Goal: Task Accomplishment & Management: Manage account settings

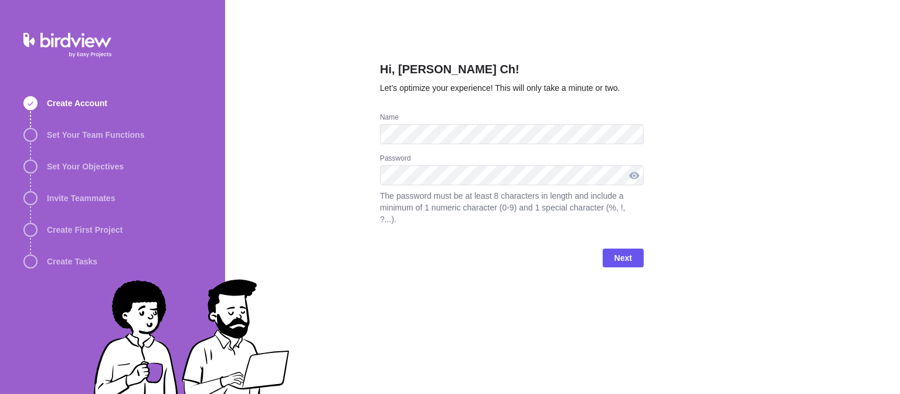
click at [635, 171] on div at bounding box center [634, 175] width 19 height 20
click at [626, 251] on span "Next" at bounding box center [624, 258] width 18 height 14
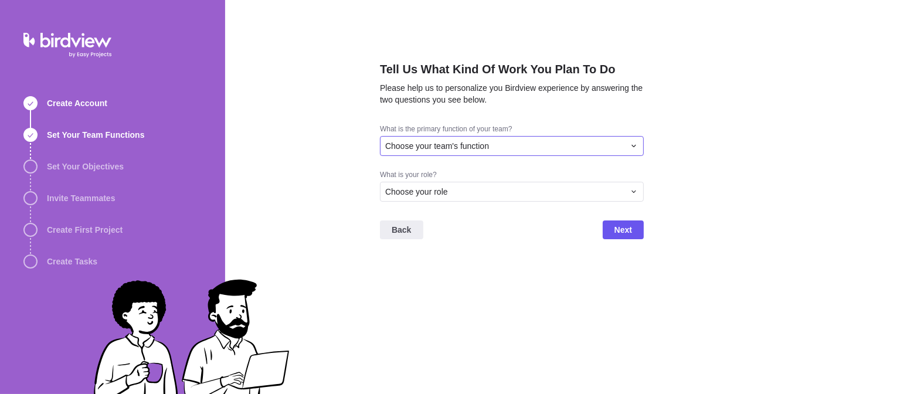
click at [542, 148] on div "Choose your team's function" at bounding box center [504, 146] width 239 height 12
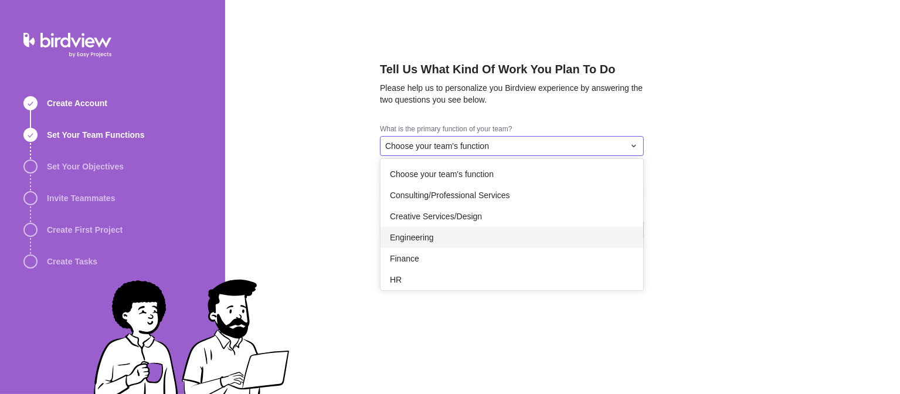
click at [414, 239] on span "Engineering" at bounding box center [412, 238] width 44 height 12
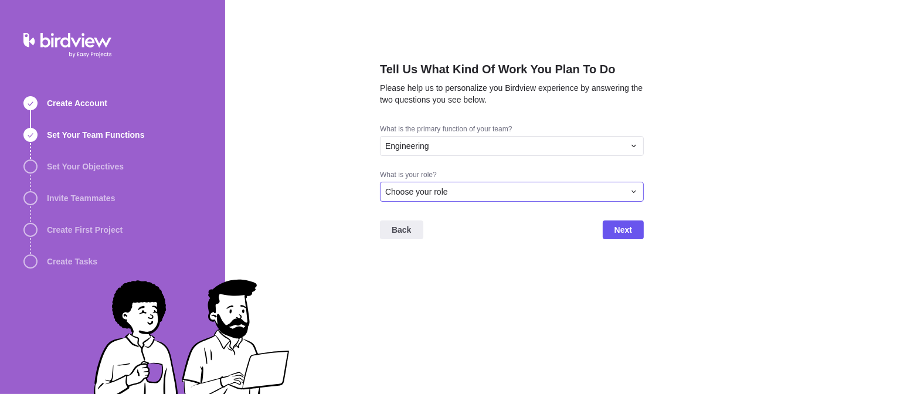
click at [479, 189] on div "Choose your role" at bounding box center [504, 192] width 239 height 12
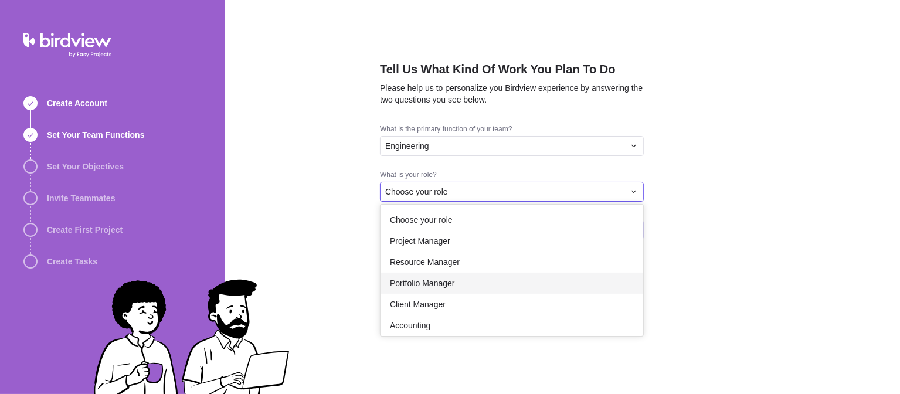
scroll to position [68, 0]
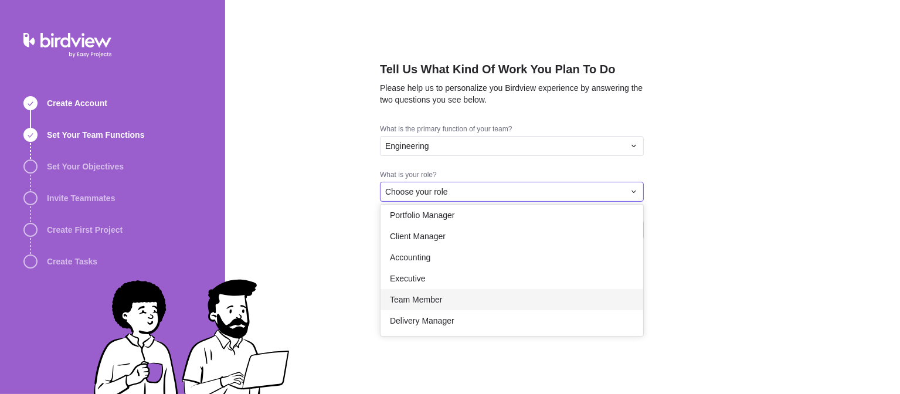
click at [421, 299] on span "Team Member" at bounding box center [416, 300] width 52 height 12
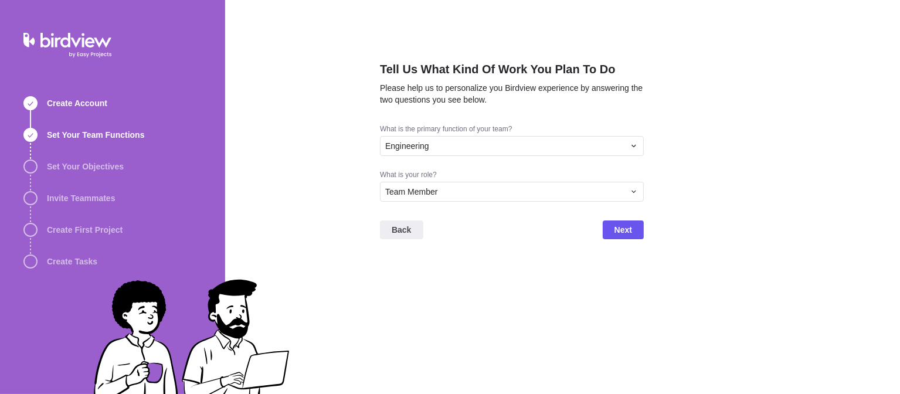
click at [421, 299] on div "Tell Us What Kind Of Work You Plan To Do Please help us to personalize you Bird…" at bounding box center [512, 197] width 264 height 394
click at [636, 226] on span "Next" at bounding box center [623, 230] width 41 height 19
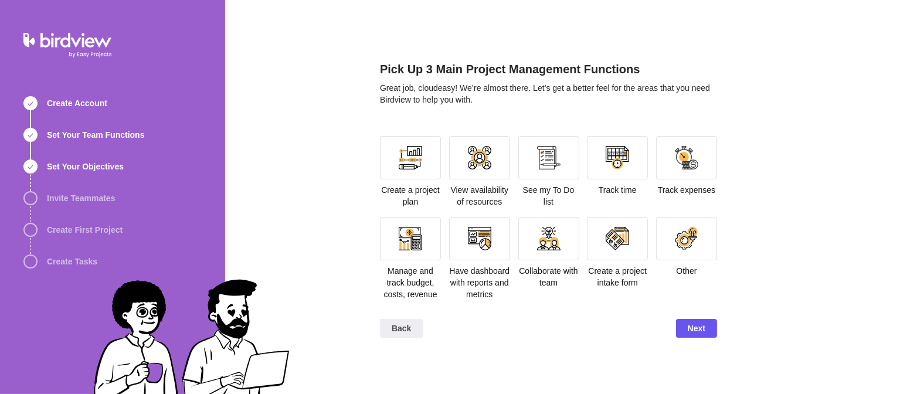
click at [429, 180] on div "Create a project plan" at bounding box center [410, 172] width 61 height 72
click at [423, 170] on div at bounding box center [410, 157] width 61 height 43
click at [704, 334] on span "Next" at bounding box center [697, 328] width 18 height 14
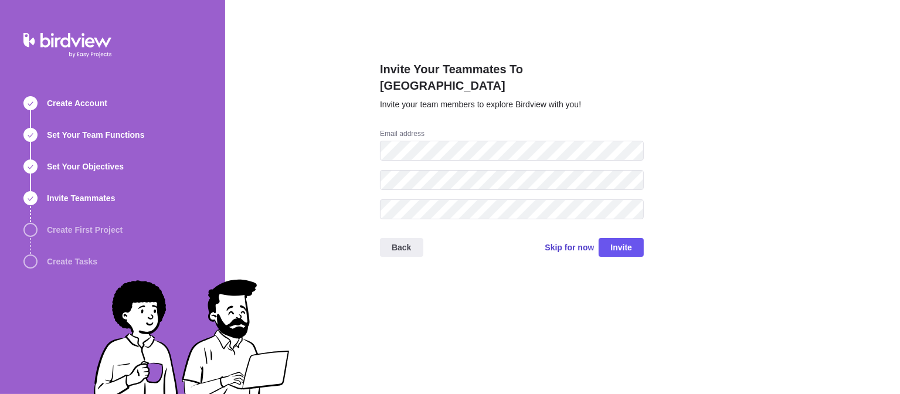
click at [567, 242] on span "Skip for now" at bounding box center [569, 248] width 49 height 12
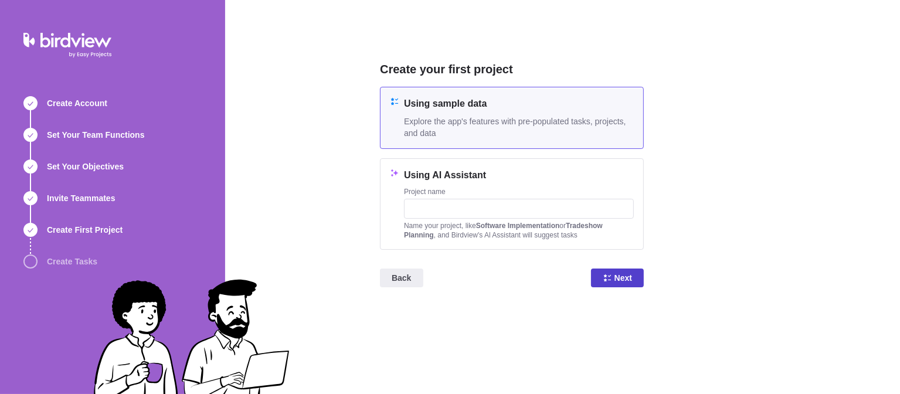
click at [631, 276] on span "Next" at bounding box center [624, 278] width 18 height 14
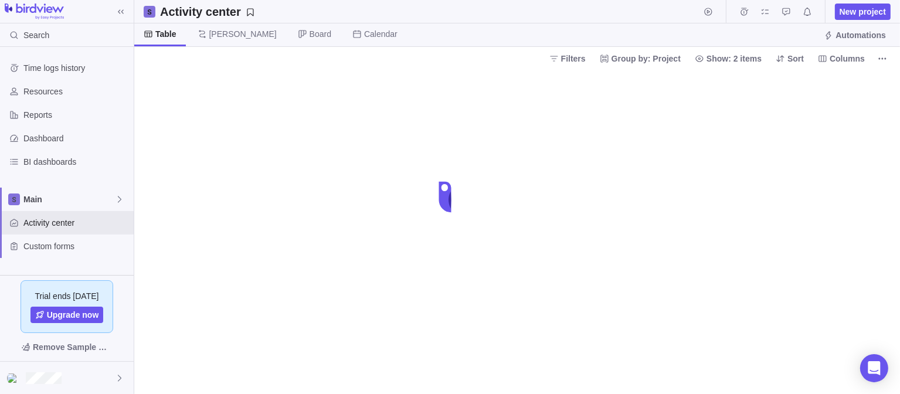
click at [109, 21] on div at bounding box center [67, 11] width 134 height 23
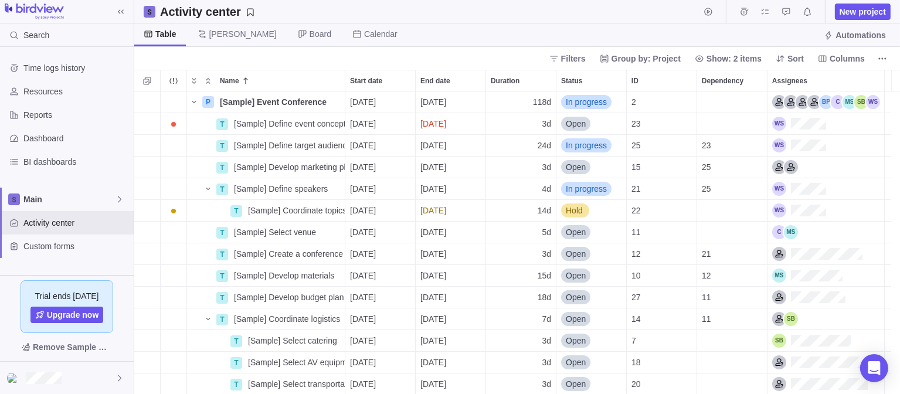
scroll to position [293, 757]
click at [84, 375] on div at bounding box center [67, 378] width 134 height 32
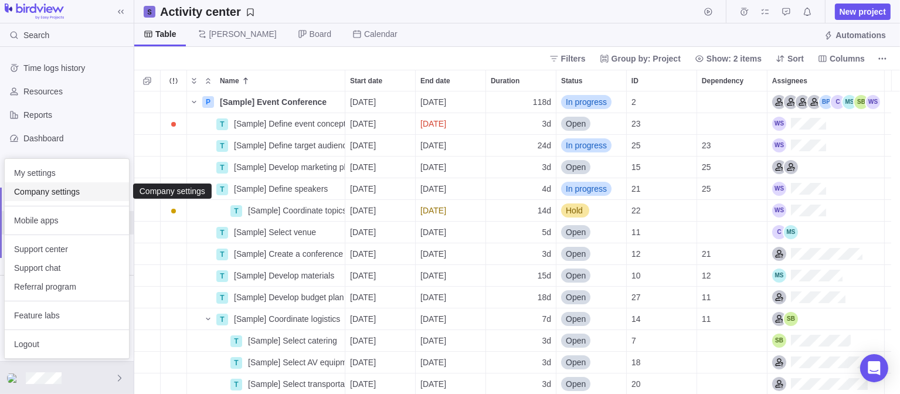
click at [35, 192] on span "Company settings" at bounding box center [67, 192] width 106 height 12
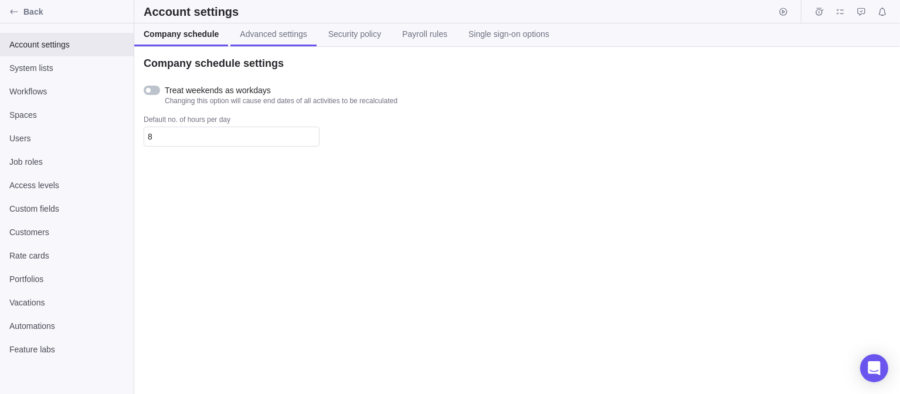
click at [270, 36] on span "Advanced settings" at bounding box center [273, 34] width 67 height 12
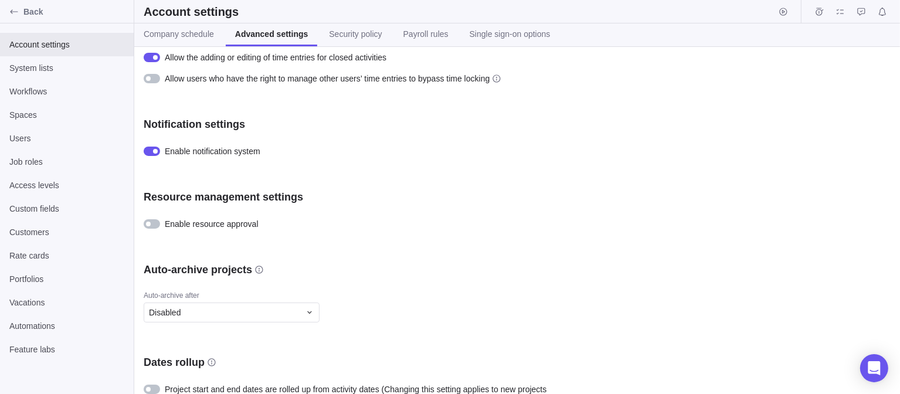
scroll to position [352, 0]
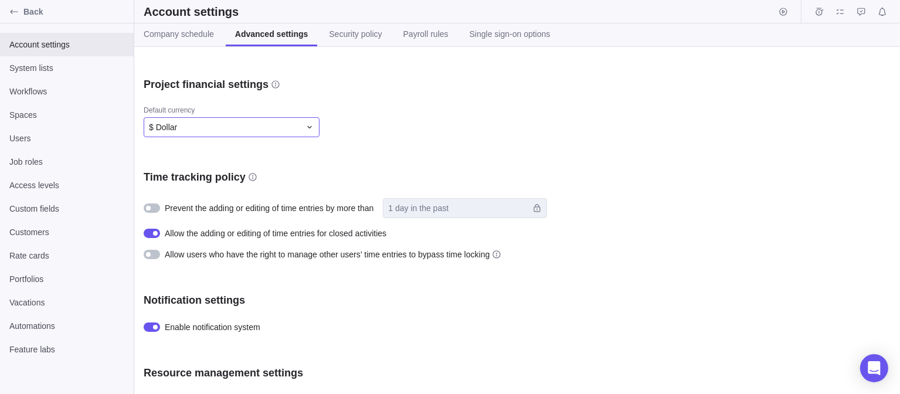
click at [300, 126] on div "$ Dollar" at bounding box center [224, 127] width 151 height 12
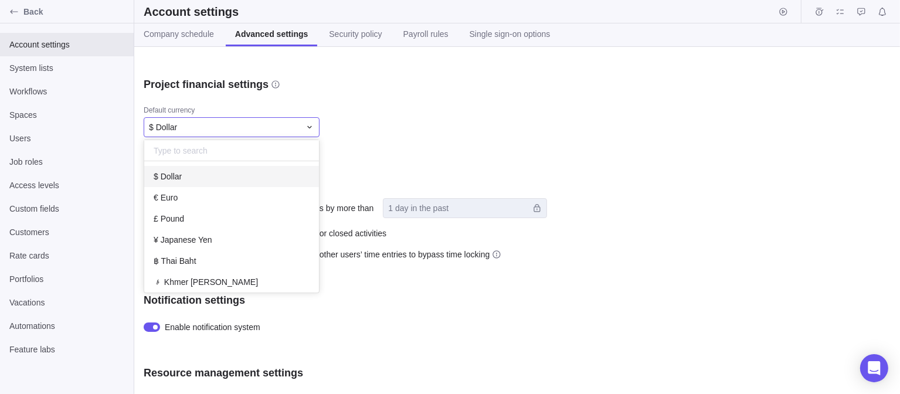
click at [427, 113] on div "Company logo Upload Visibility settings Show portfolios Project creator has ful…" at bounding box center [517, 220] width 766 height 347
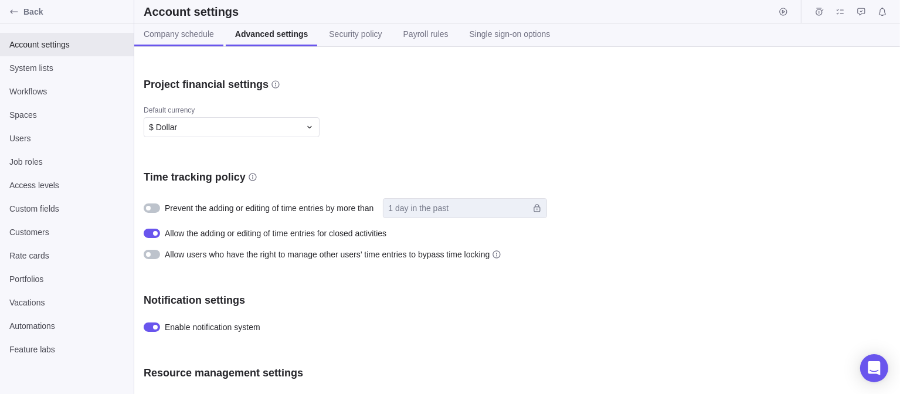
click at [190, 35] on span "Company schedule" at bounding box center [179, 34] width 70 height 12
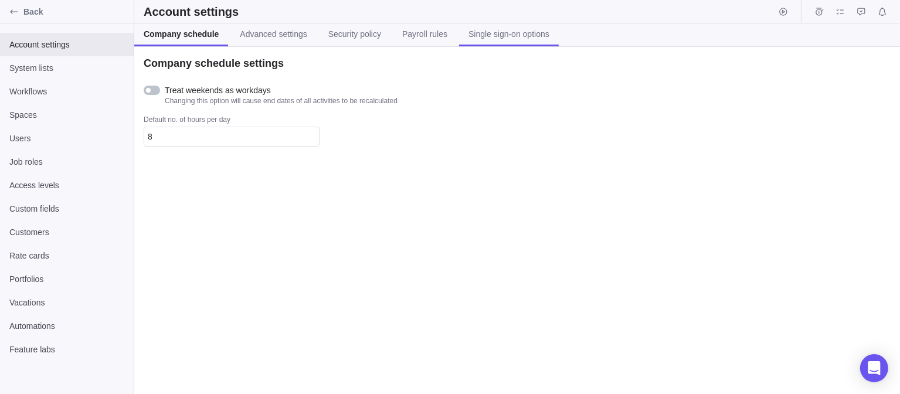
click at [495, 33] on span "Single sign-on options" at bounding box center [509, 34] width 81 height 12
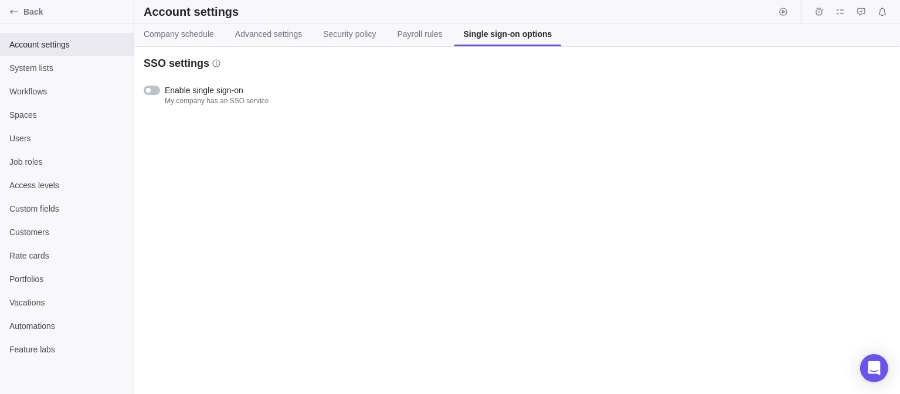
click at [154, 92] on div at bounding box center [152, 90] width 16 height 9
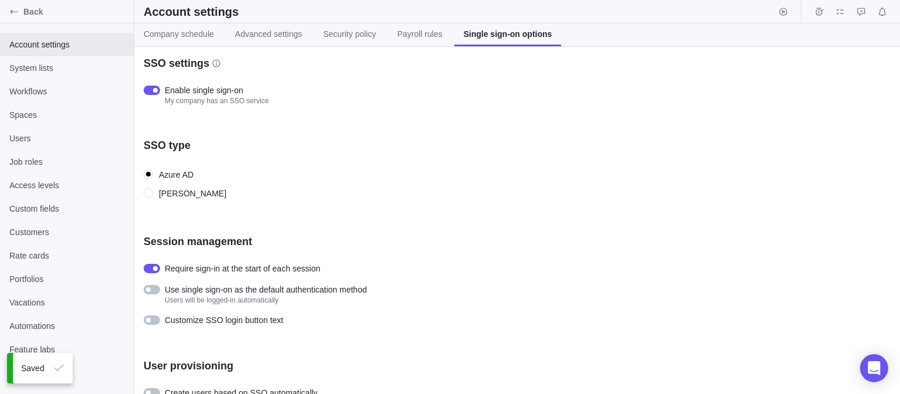
click at [164, 191] on div "[PERSON_NAME]" at bounding box center [192, 193] width 67 height 11
click at [154, 191] on input "[PERSON_NAME]" at bounding box center [149, 193] width 11 height 11
radio input "true"
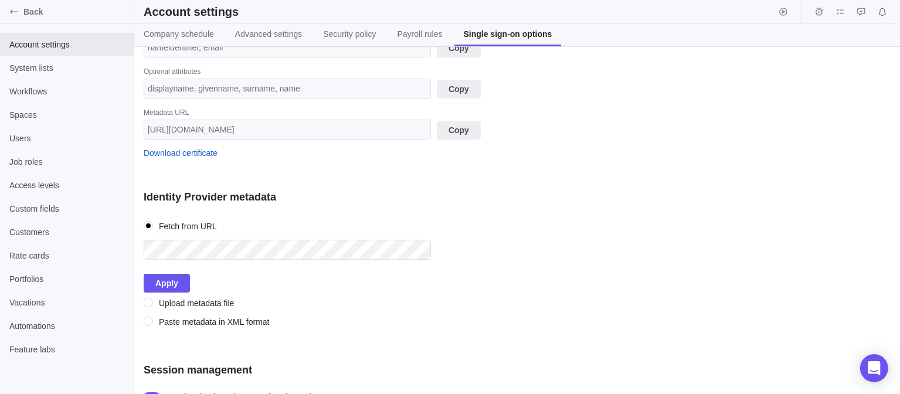
scroll to position [469, 0]
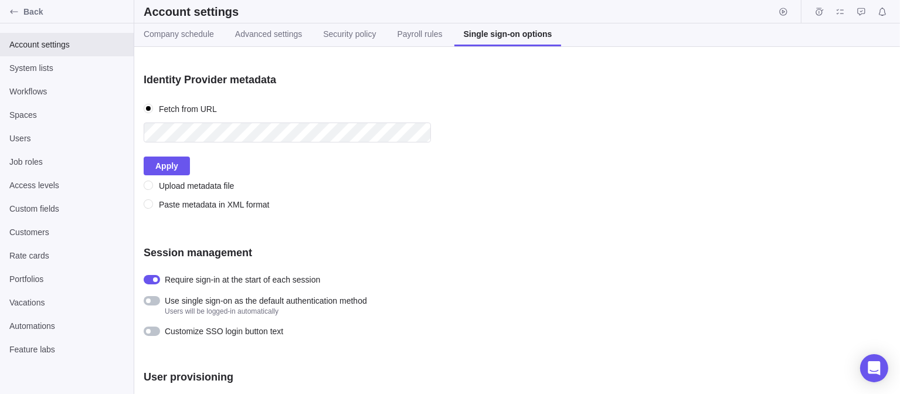
drag, startPoint x: 536, startPoint y: 245, endPoint x: 453, endPoint y: 228, distance: 84.3
click at [453, 228] on div "SSO settings Enable single sign-on My company has an SSO service SSO type Azure…" at bounding box center [517, 220] width 766 height 347
click at [160, 162] on span "Apply" at bounding box center [166, 166] width 23 height 14
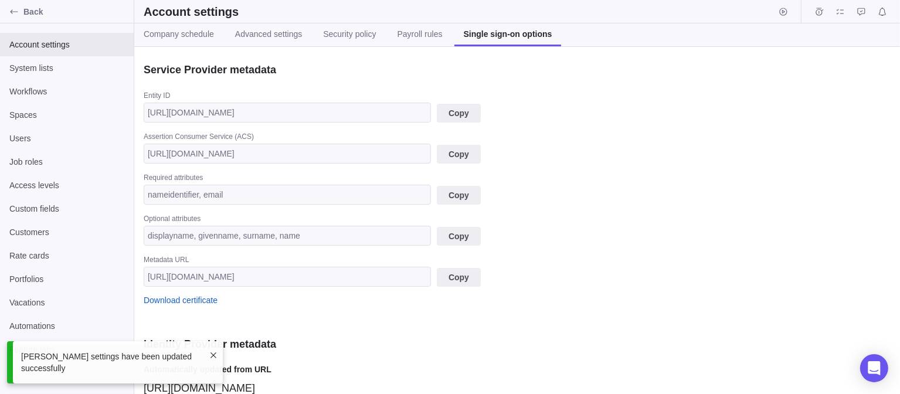
scroll to position [87, 0]
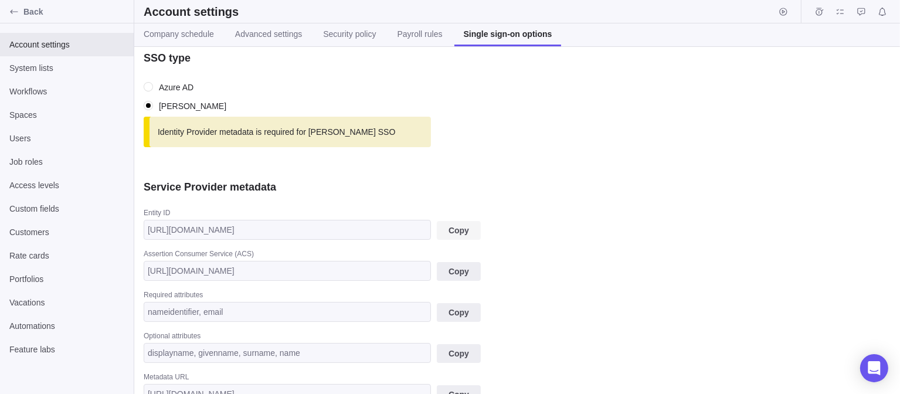
click at [453, 223] on span "Copy" at bounding box center [459, 230] width 21 height 14
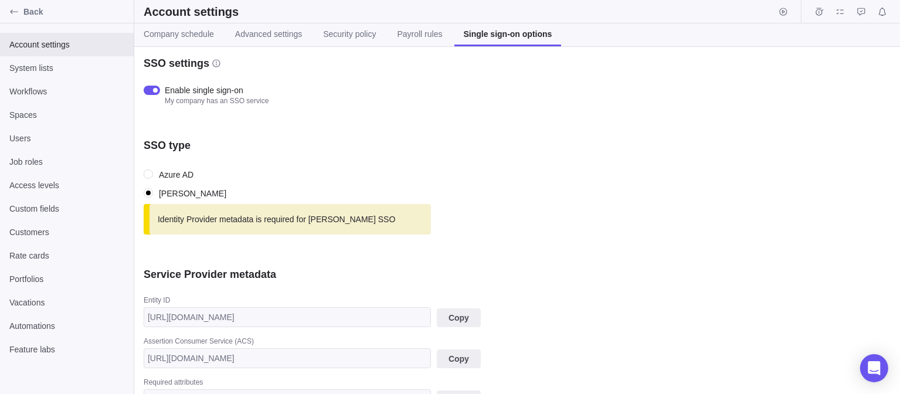
scroll to position [59, 0]
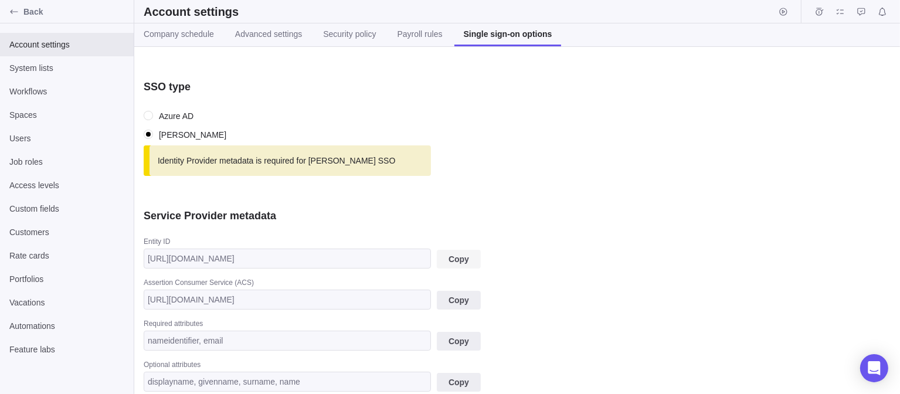
click at [455, 259] on span "Copy" at bounding box center [459, 259] width 21 height 14
click at [457, 301] on span "Copy" at bounding box center [459, 300] width 21 height 14
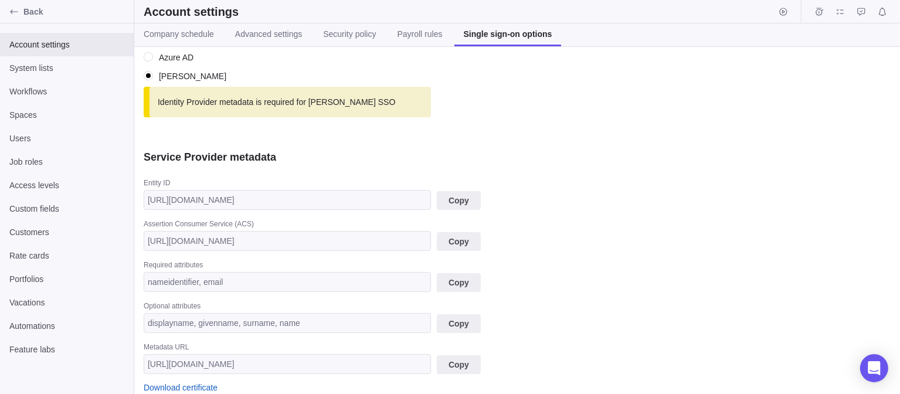
scroll to position [235, 0]
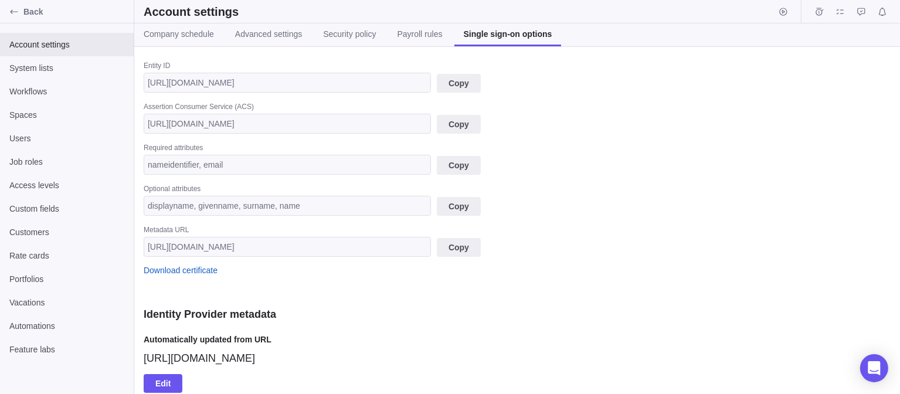
click at [632, 238] on div "SSO settings Enable single sign-on My company has an SSO service SSO type Azure…" at bounding box center [517, 220] width 766 height 347
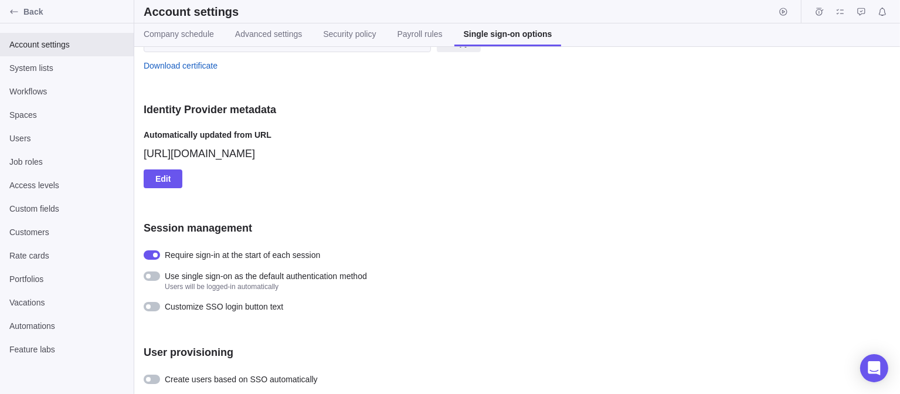
click at [156, 305] on div at bounding box center [152, 306] width 16 height 9
click at [189, 335] on input "text" at bounding box center [233, 334] width 178 height 20
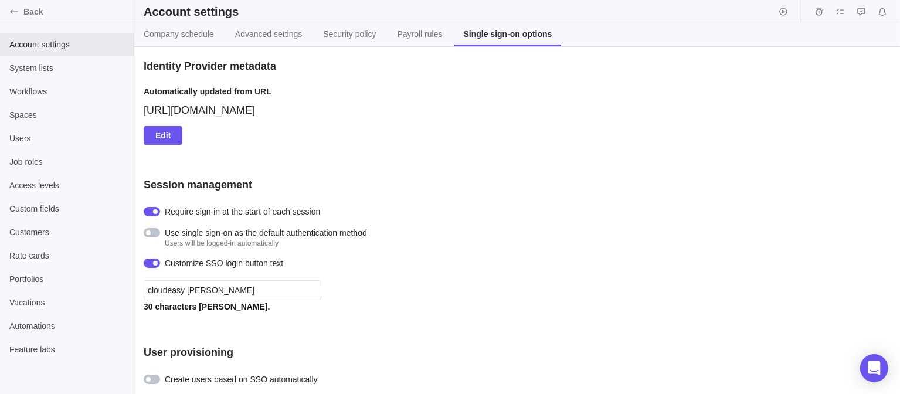
type input "cloudeasy [PERSON_NAME]"
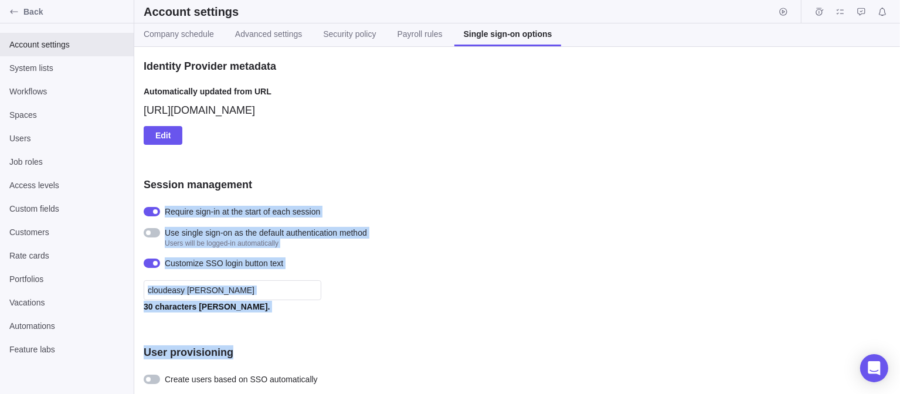
drag, startPoint x: 367, startPoint y: 344, endPoint x: 604, endPoint y: 175, distance: 291.5
click at [604, 175] on div "SSO settings Enable single sign-on My company has an SSO service SSO type Azure…" at bounding box center [517, 220] width 766 height 347
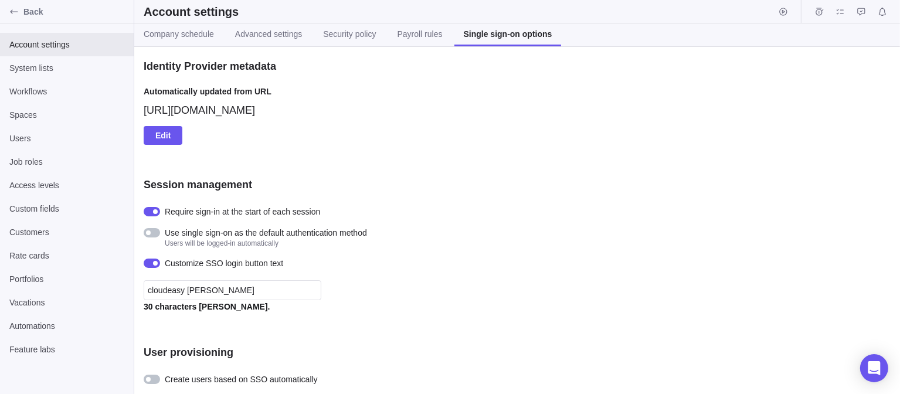
scroll to position [0, 0]
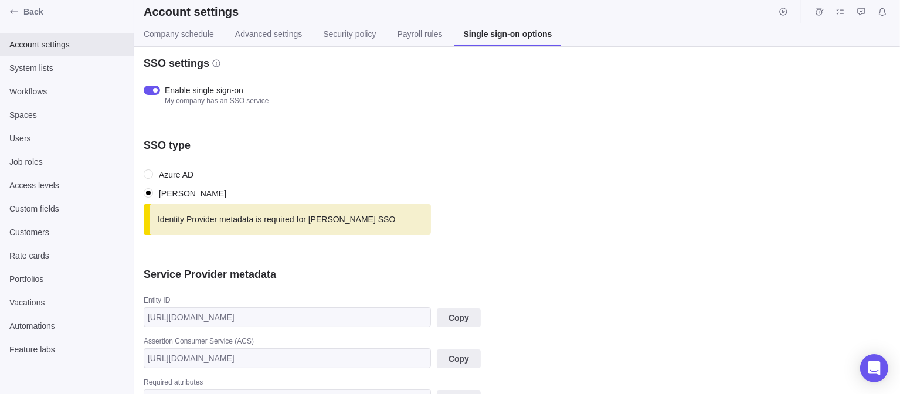
click at [462, 247] on div "SSO settings Enable single sign-on My company has an SSO service SSO type Azure…" at bounding box center [517, 220] width 766 height 347
drag, startPoint x: 637, startPoint y: 213, endPoint x: 543, endPoint y: 164, distance: 106.2
click at [543, 164] on div "SSO type Azure AD [PERSON_NAME] Identity Provider metadata is required for [PER…" at bounding box center [349, 186] width 411 height 96
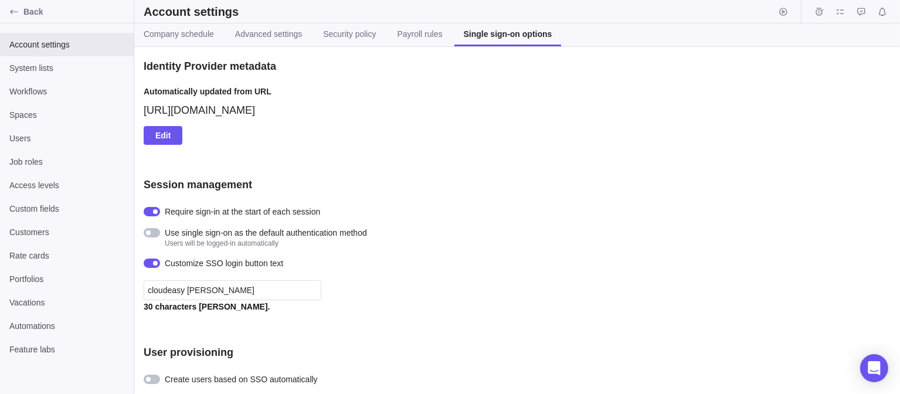
click at [465, 297] on div "Customize SSO login button text cloudeasy [PERSON_NAME] 30 characters [PERSON_N…" at bounding box center [349, 284] width 411 height 55
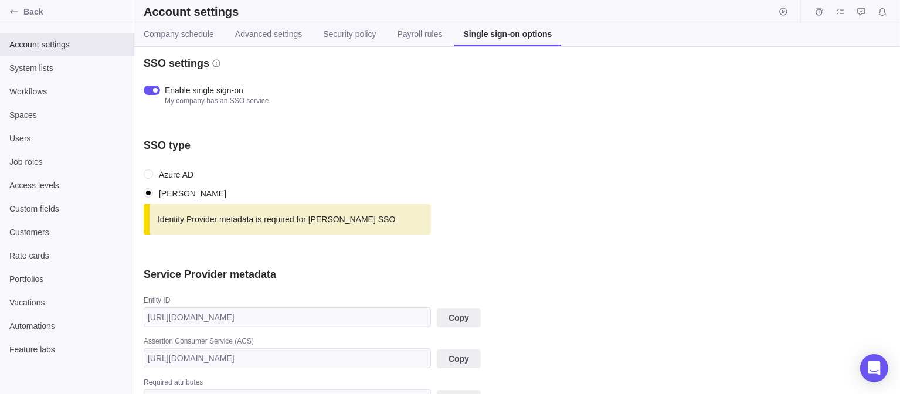
click at [613, 111] on div "SSO settings Enable single sign-on My company has an SSO service SSO type Azure…" at bounding box center [517, 220] width 766 height 347
click at [406, 38] on span "Payroll rules" at bounding box center [420, 34] width 45 height 12
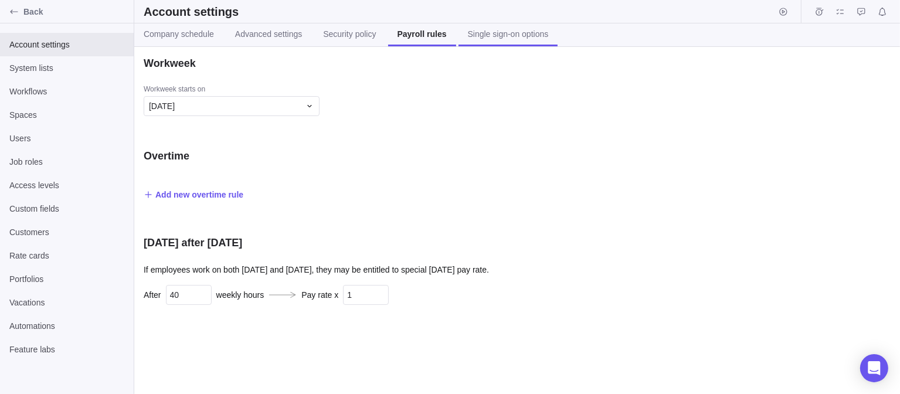
click at [482, 31] on span "Single sign-on options" at bounding box center [508, 34] width 81 height 12
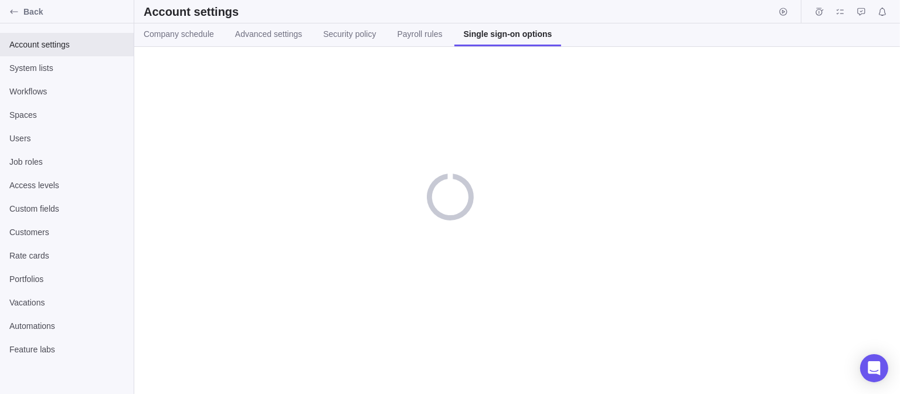
scroll to position [483, 0]
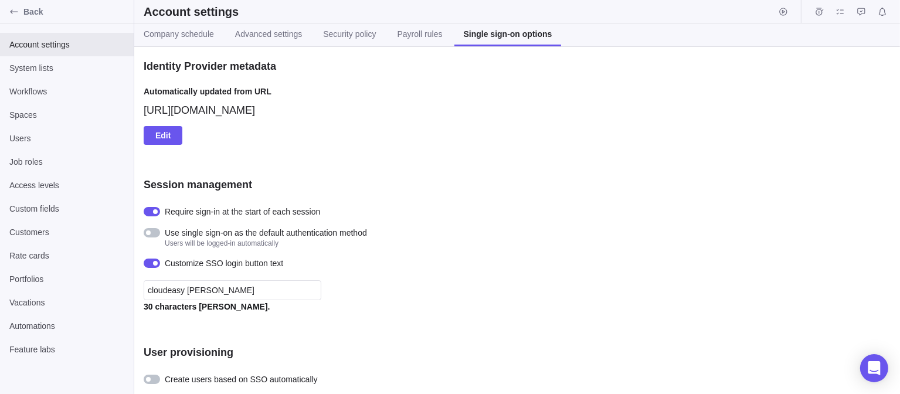
click at [368, 260] on div "Customize SSO login button text cloudeasy SAML 30 characters max." at bounding box center [349, 284] width 411 height 55
drag, startPoint x: 804, startPoint y: 341, endPoint x: 582, endPoint y: 337, distance: 221.7
click at [582, 337] on div "SSO settings Enable single sign-on My company has an SSO service SSO type Azure…" at bounding box center [517, 220] width 766 height 347
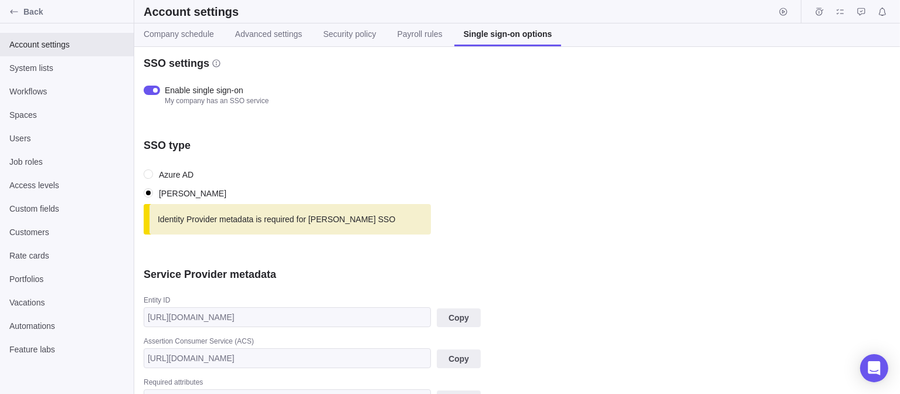
click at [397, 124] on div "SSO settings Enable single sign-on My company has an SSO service SSO type Azure…" at bounding box center [517, 220] width 766 height 347
click at [34, 15] on span "Back" at bounding box center [76, 12] width 106 height 12
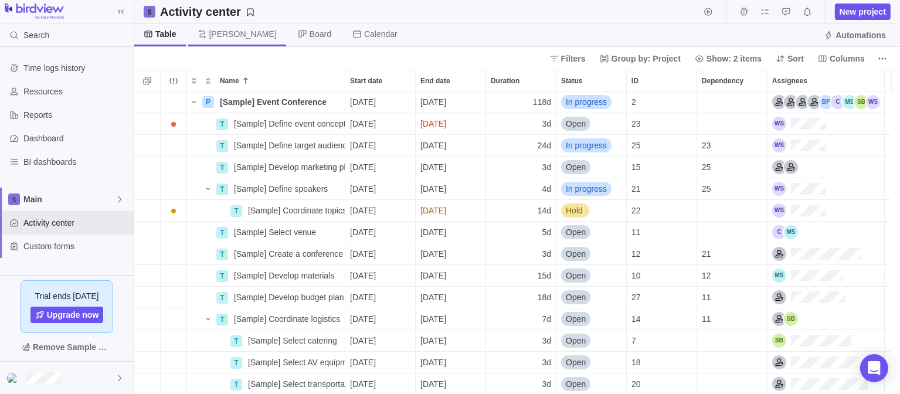
scroll to position [293, 757]
click at [63, 380] on div at bounding box center [67, 378] width 134 height 32
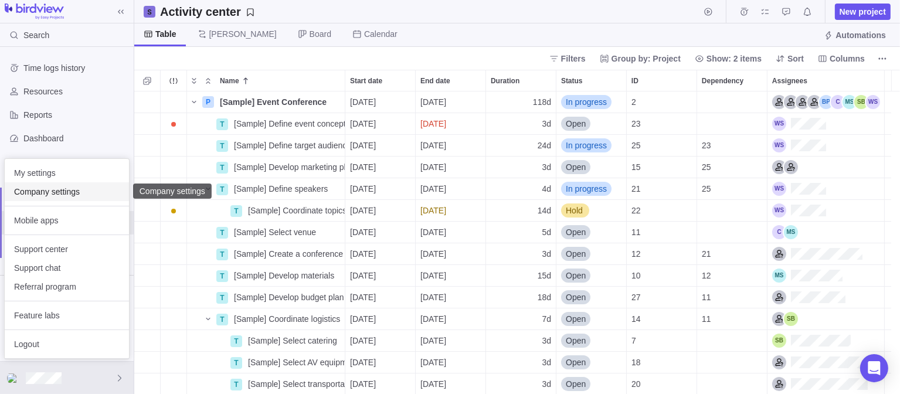
click at [35, 193] on span "Company settings" at bounding box center [67, 192] width 106 height 12
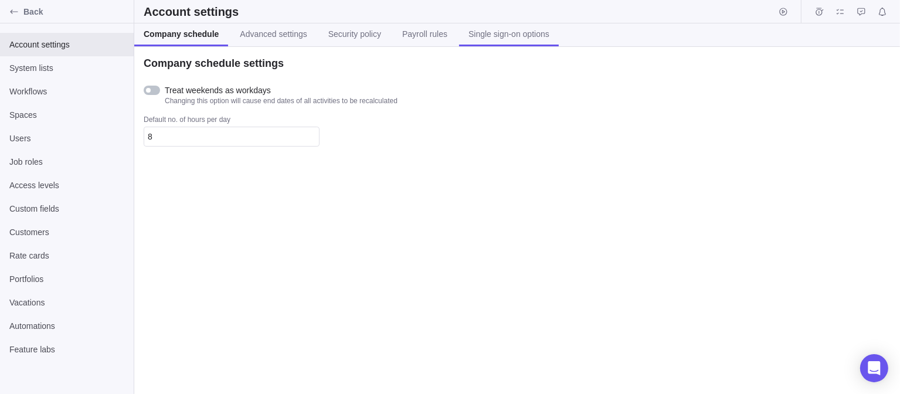
click at [484, 35] on span "Single sign-on options" at bounding box center [509, 34] width 81 height 12
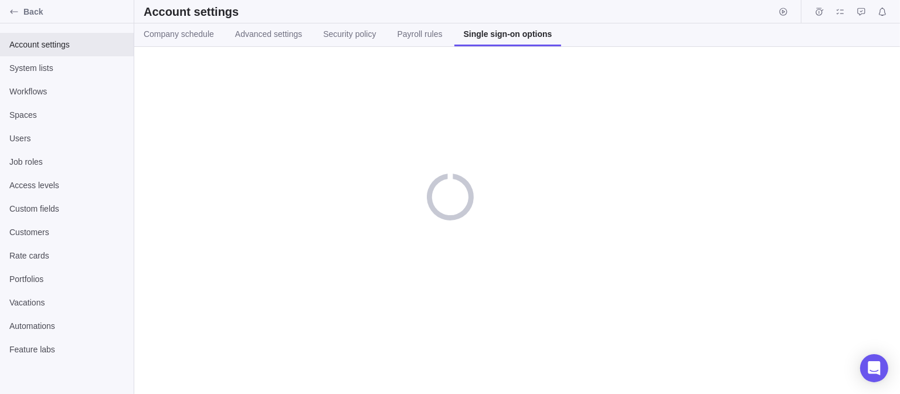
scroll to position [483, 0]
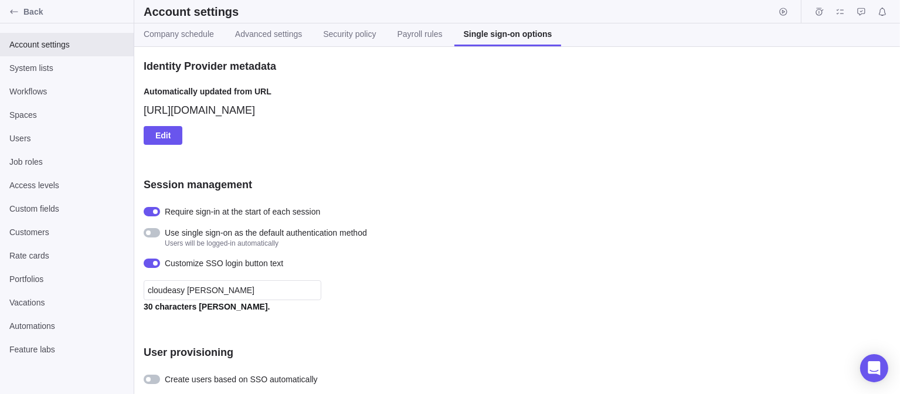
drag, startPoint x: 408, startPoint y: 219, endPoint x: 334, endPoint y: 183, distance: 81.8
click at [334, 183] on div "Session management" at bounding box center [349, 185] width 411 height 14
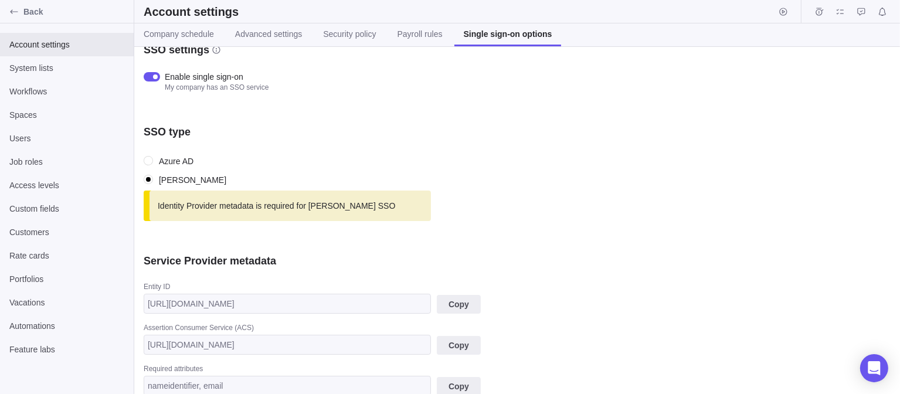
click at [261, 205] on span "Identity Provider metadata is required for [PERSON_NAME] SSO" at bounding box center [277, 206] width 238 height 12
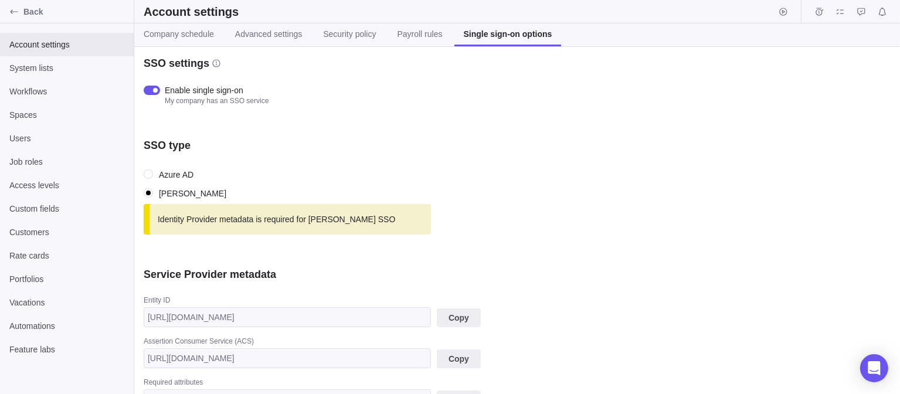
click at [154, 88] on div at bounding box center [155, 90] width 5 height 5
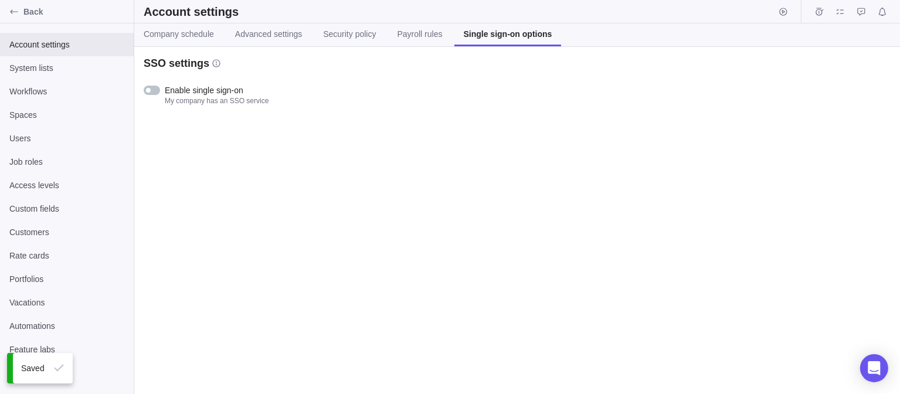
click at [154, 88] on div at bounding box center [152, 90] width 16 height 9
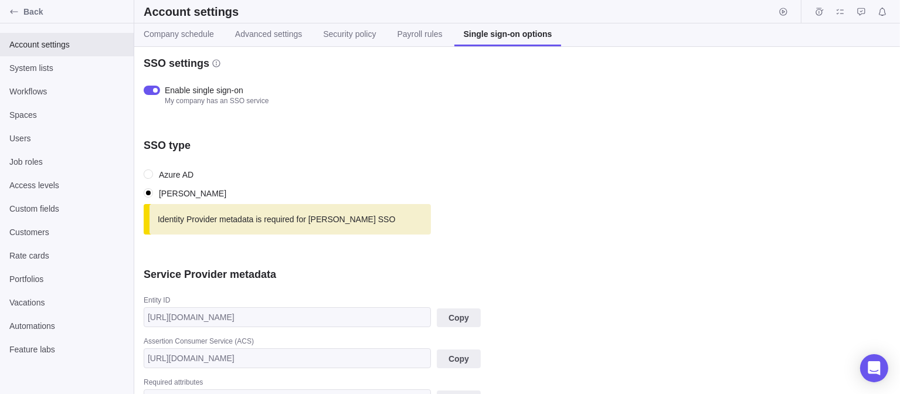
scroll to position [59, 0]
